Goal: Go to known website: Go to known website

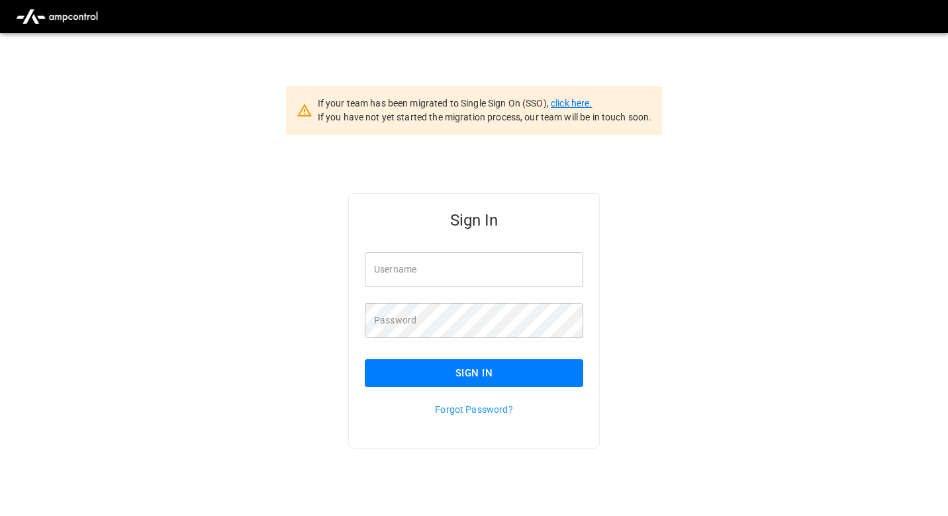
type input "**********"
click at [578, 101] on link "click here." at bounding box center [571, 103] width 41 height 11
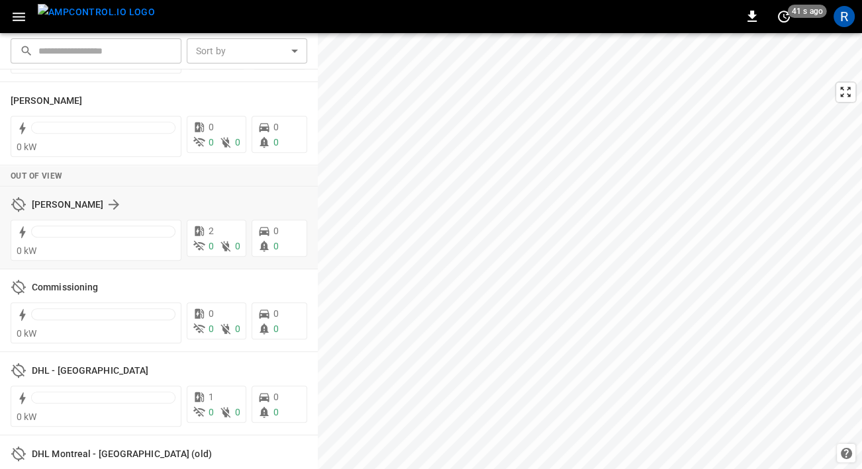
scroll to position [674, 0]
